Goal: Task Accomplishment & Management: Manage account settings

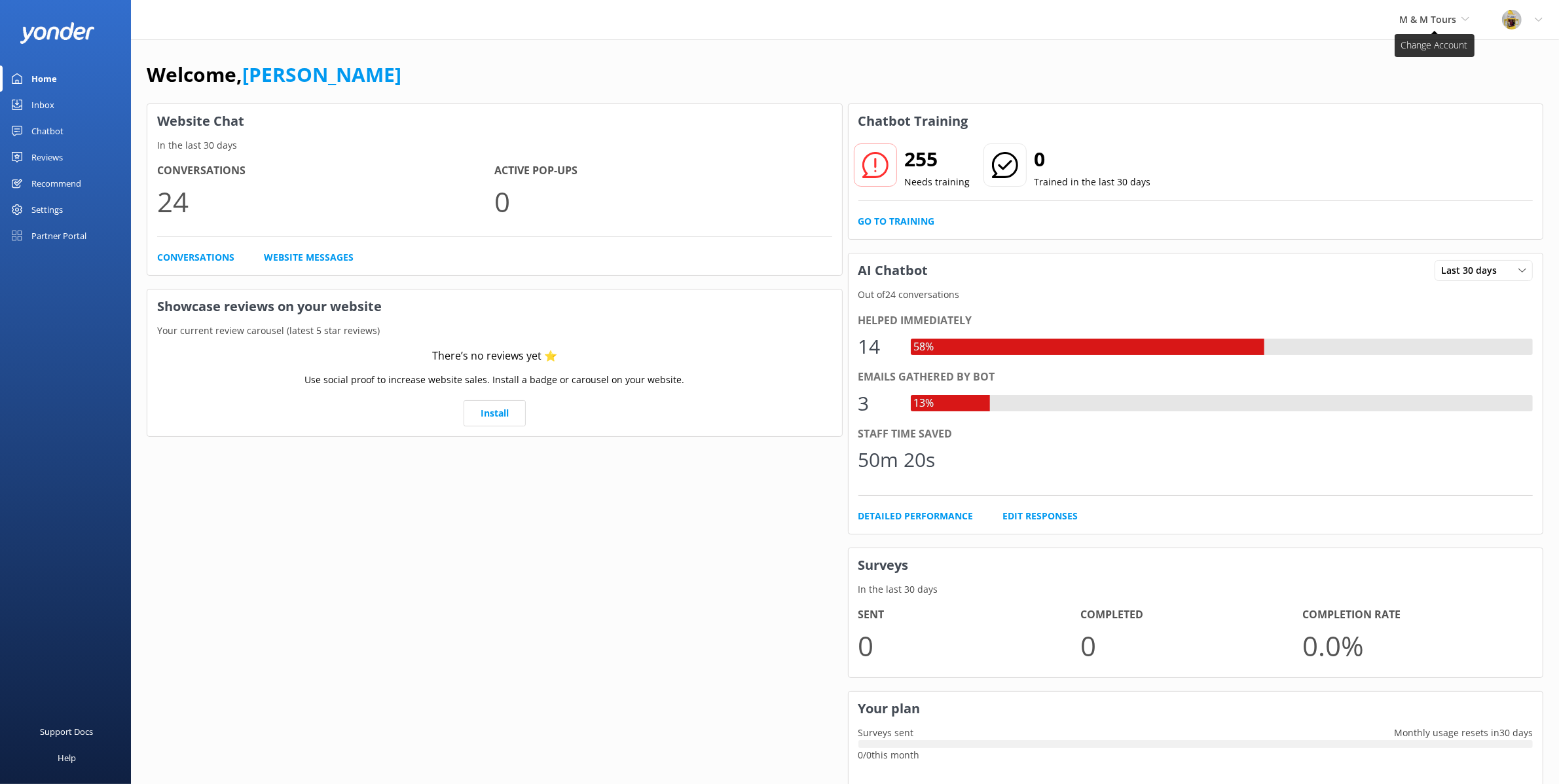
click at [1439, 21] on span "M & M Tours" at bounding box center [1428, 19] width 57 height 12
click at [1439, 14] on span "M & M Tours" at bounding box center [1428, 19] width 57 height 12
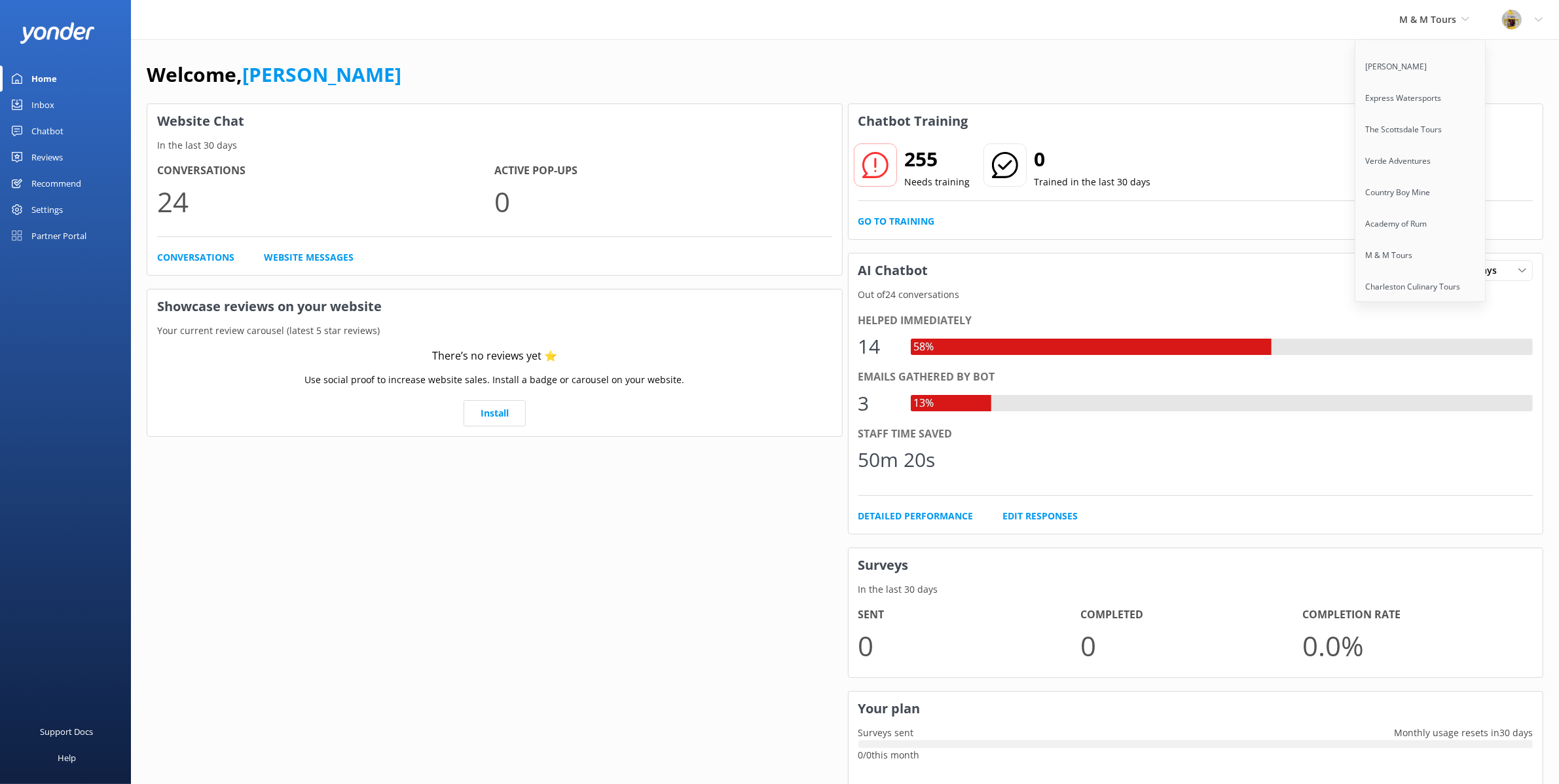
scroll to position [211, 0]
click at [1417, 281] on link "Charleston Culinary Tours" at bounding box center [1421, 285] width 131 height 31
